Goal: Find specific page/section

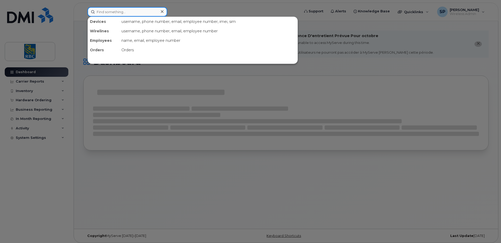
click at [109, 10] on input at bounding box center [128, 11] width 80 height 9
paste input "6049354628"
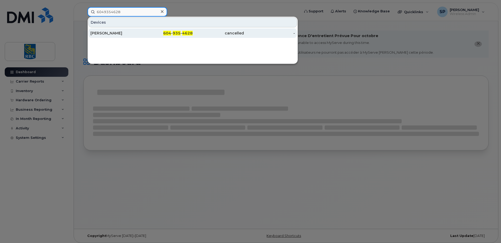
type input "6049354628"
click at [138, 31] on div "[PERSON_NAME]" at bounding box center [115, 33] width 51 height 5
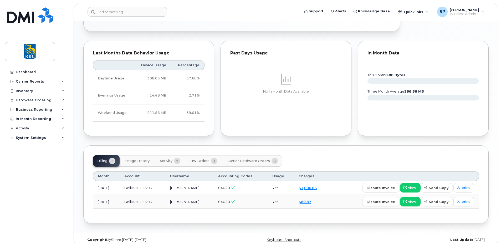
scroll to position [271, 0]
